Goal: Navigation & Orientation: Find specific page/section

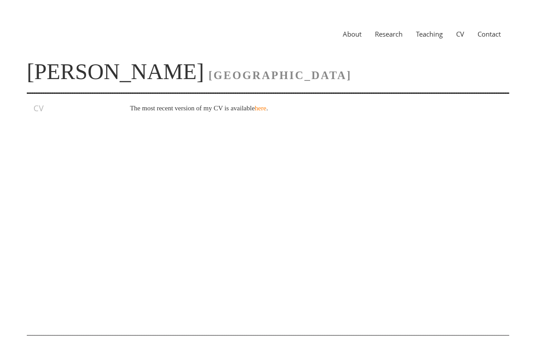
click at [352, 33] on link "About" at bounding box center [352, 33] width 32 height 9
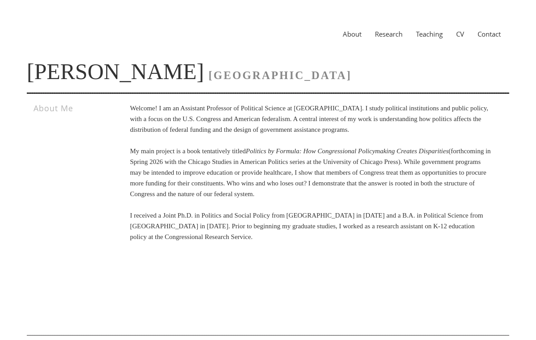
click at [384, 32] on link "Research" at bounding box center [388, 33] width 41 height 9
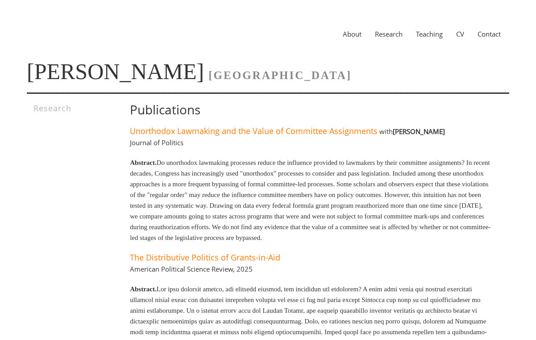
click at [436, 35] on link "Teaching" at bounding box center [429, 33] width 40 height 9
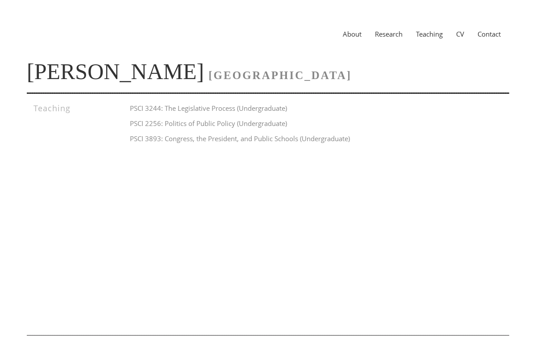
click at [459, 34] on link "CV" at bounding box center [459, 33] width 21 height 9
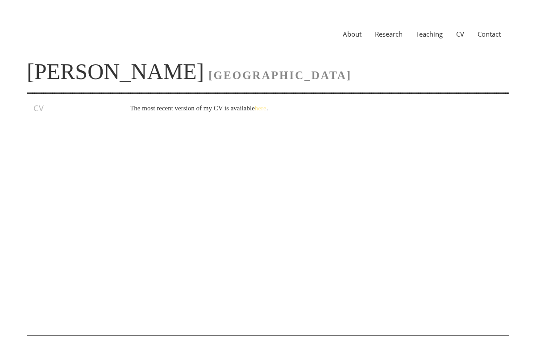
click at [266, 108] on link "here" at bounding box center [261, 107] width 12 height 7
click at [488, 31] on link "Contact" at bounding box center [489, 33] width 37 height 9
